Goal: Information Seeking & Learning: Learn about a topic

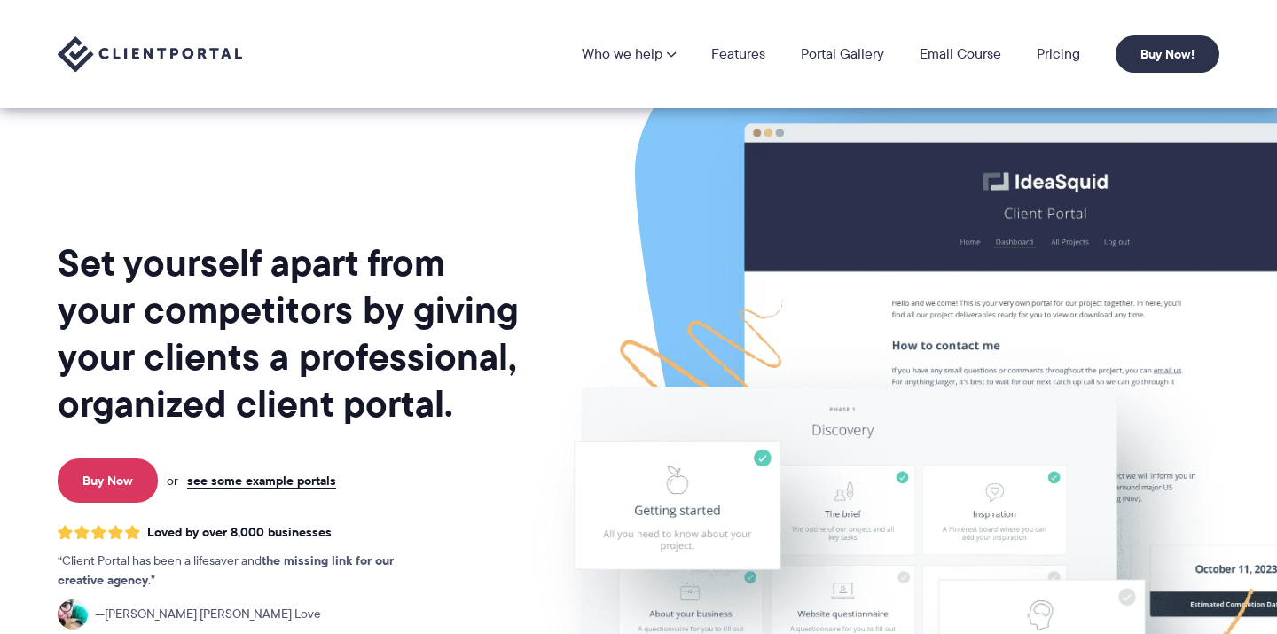
scroll to position [2253, 0]
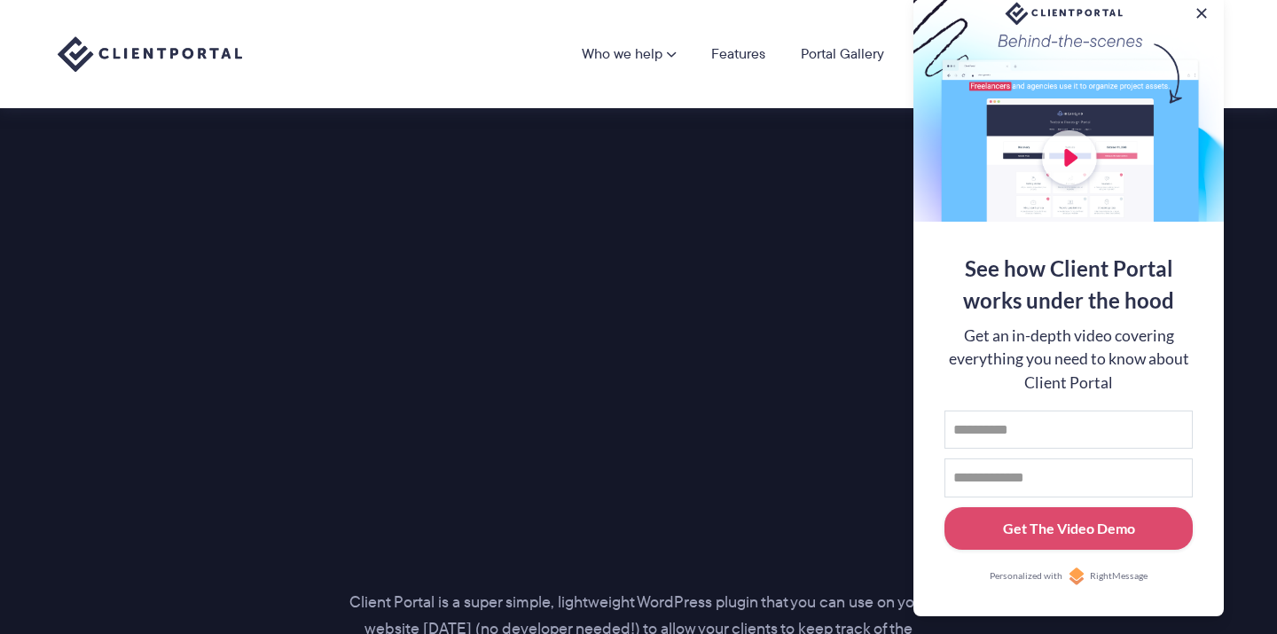
click at [157, 406] on div "Introducing… The perfect portal for your clients Client Portal is a super simpl…" at bounding box center [638, 393] width 1206 height 788
click at [1196, 12] on button at bounding box center [1201, 13] width 21 height 21
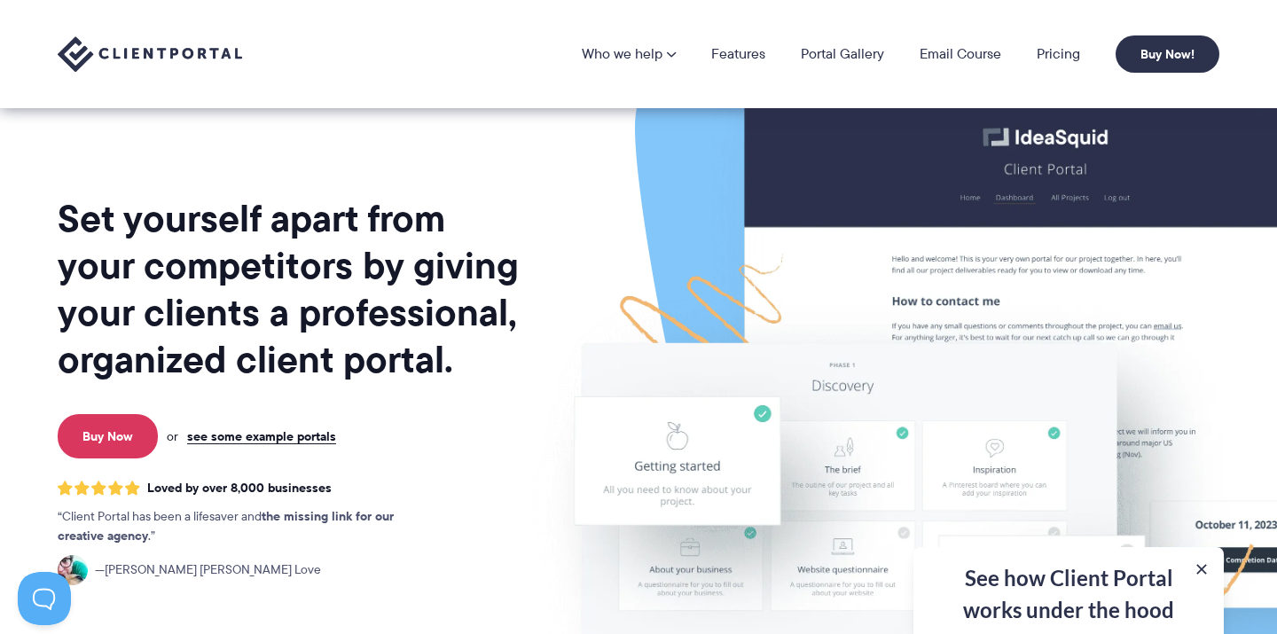
scroll to position [0, 0]
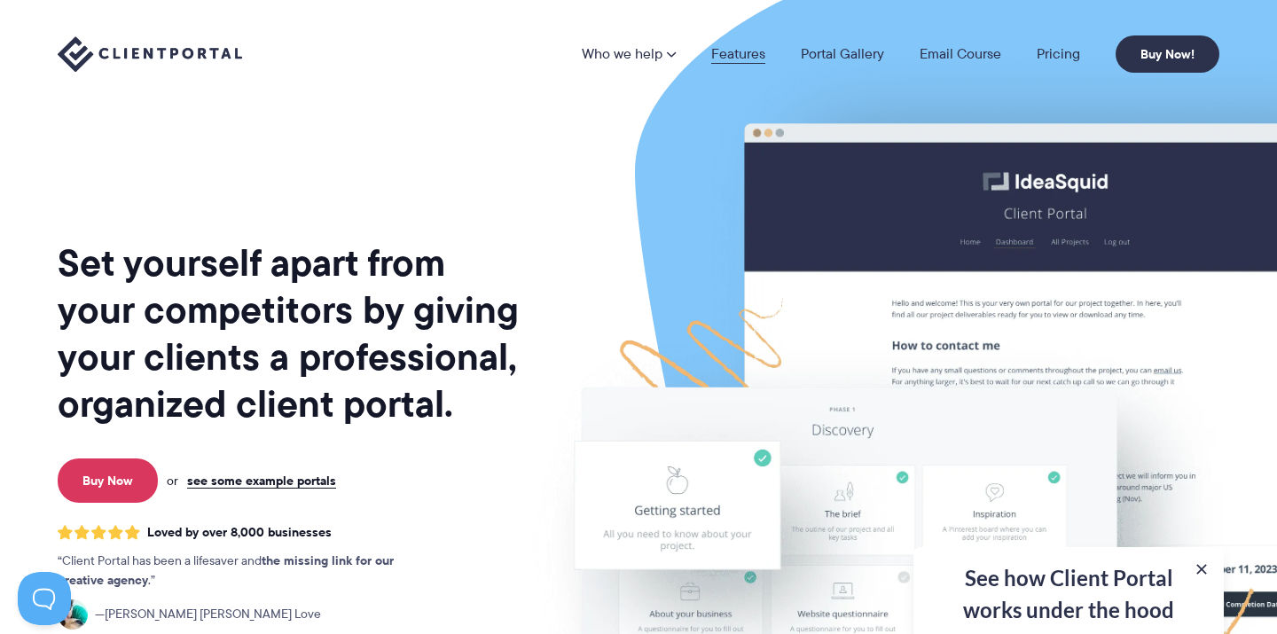
click at [758, 59] on link "Features" at bounding box center [738, 54] width 54 height 14
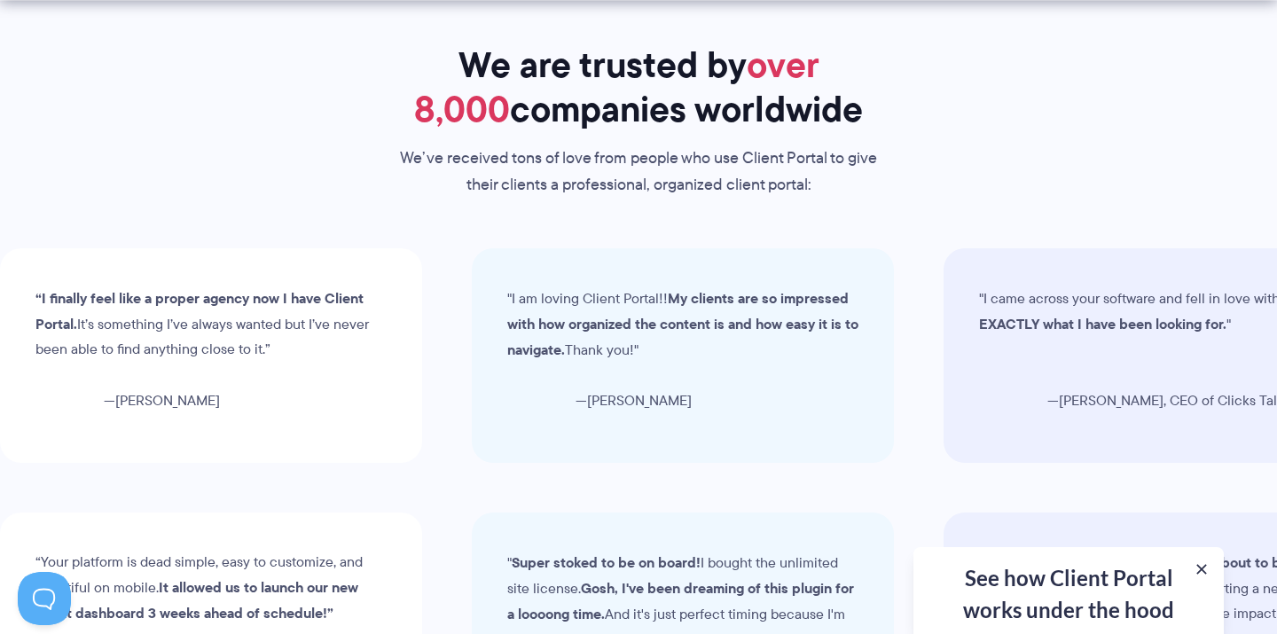
scroll to position [5668, 0]
